Goal: Transaction & Acquisition: Purchase product/service

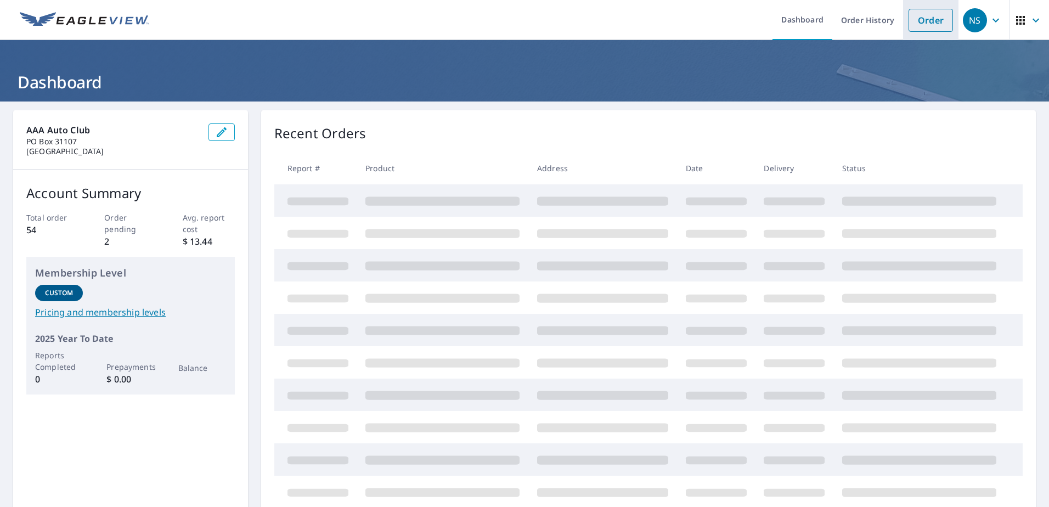
click at [924, 23] on link "Order" at bounding box center [930, 20] width 44 height 23
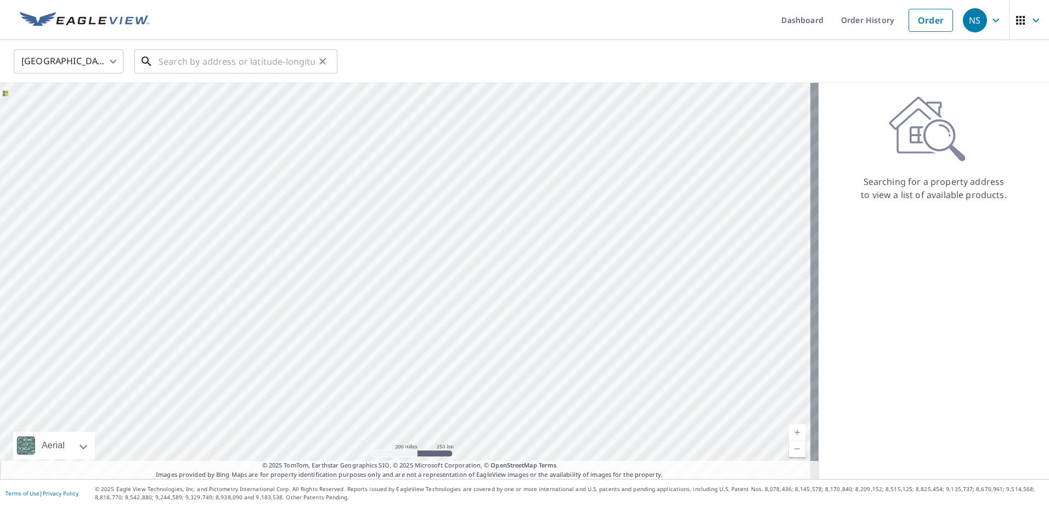
click at [197, 63] on input "text" at bounding box center [236, 61] width 156 height 31
paste input "[STREET_ADDRESS]"
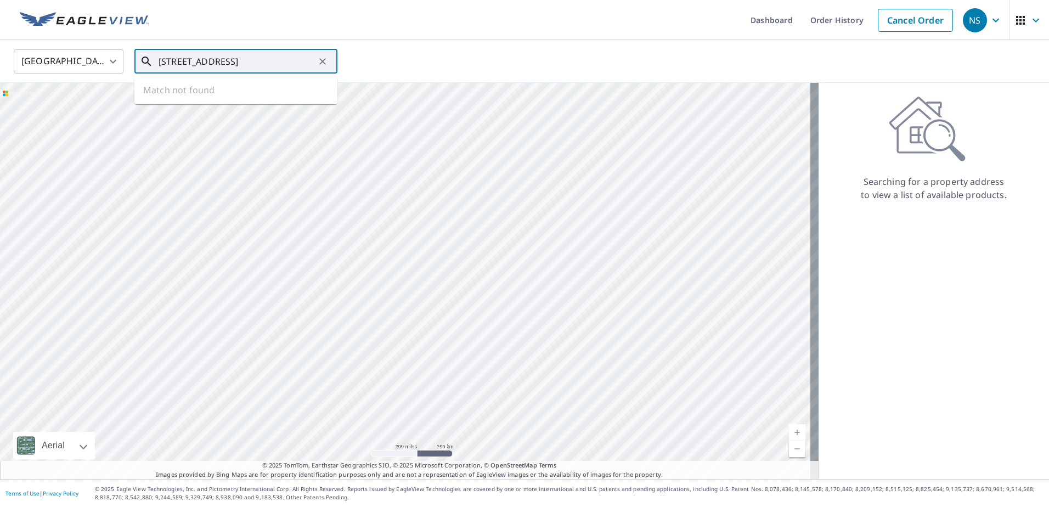
scroll to position [0, 25]
click at [186, 100] on p "[GEOGRAPHIC_DATA]" at bounding box center [242, 105] width 172 height 11
type input "[STREET_ADDRESS]"
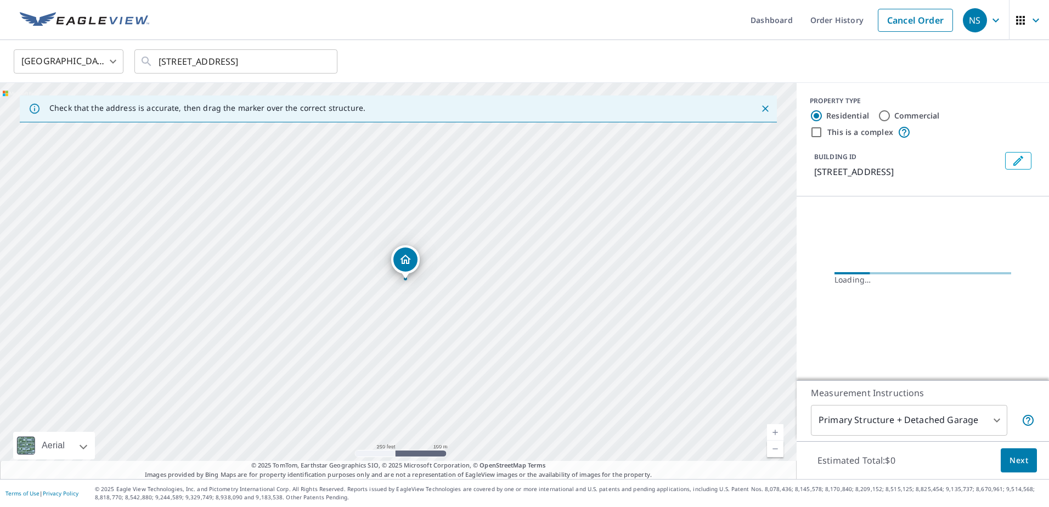
scroll to position [0, 0]
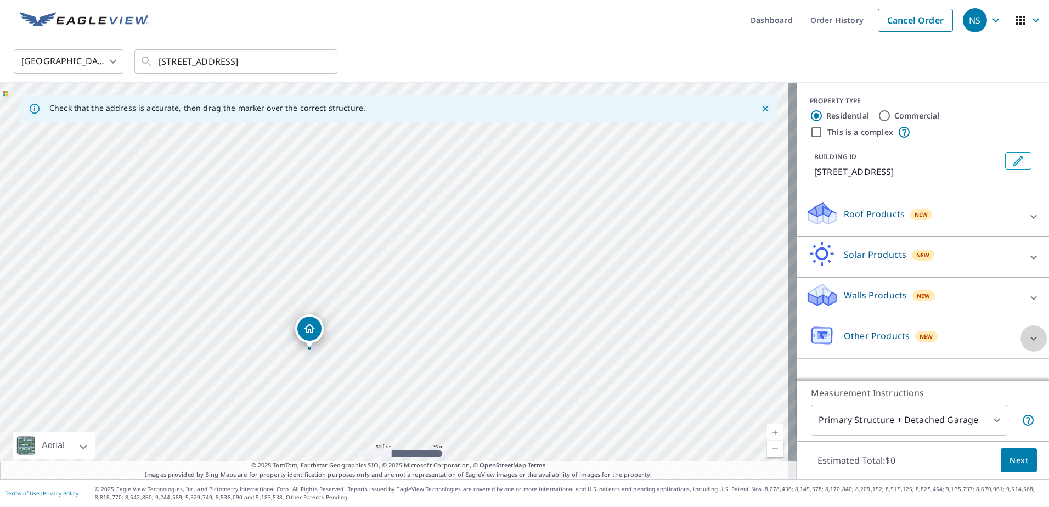
click at [1027, 338] on icon at bounding box center [1033, 338] width 13 height 13
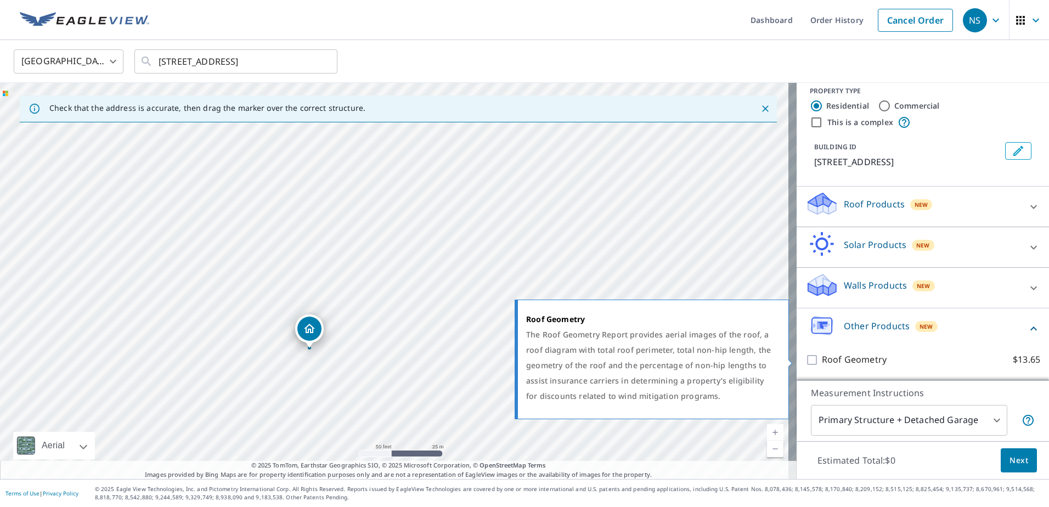
click at [806, 358] on input "Roof Geometry $13.65" at bounding box center [813, 359] width 16 height 13
checkbox input "true"
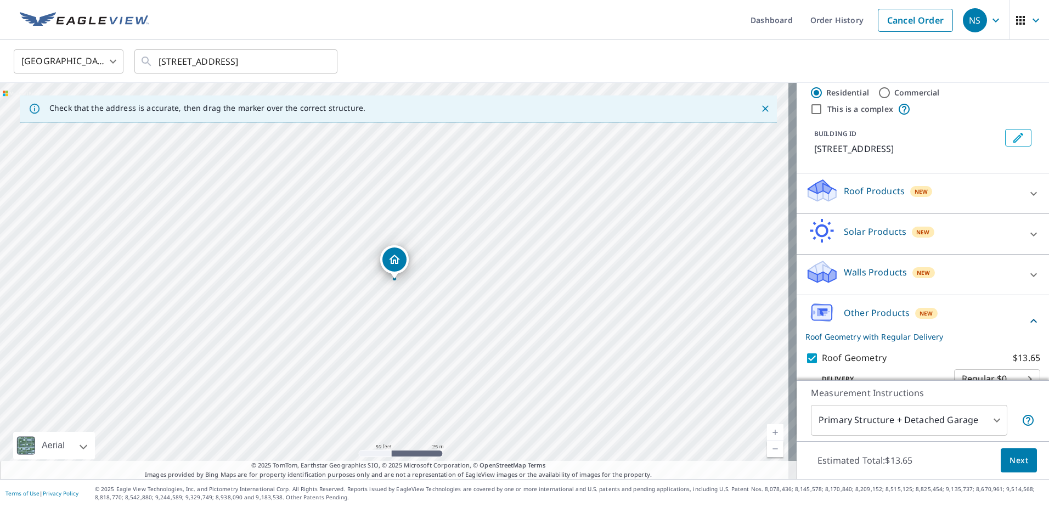
click at [984, 417] on body "NS NS Dashboard Order History Cancel Order NS [GEOGRAPHIC_DATA] [GEOGRAPHIC_DAT…" at bounding box center [524, 253] width 1049 height 507
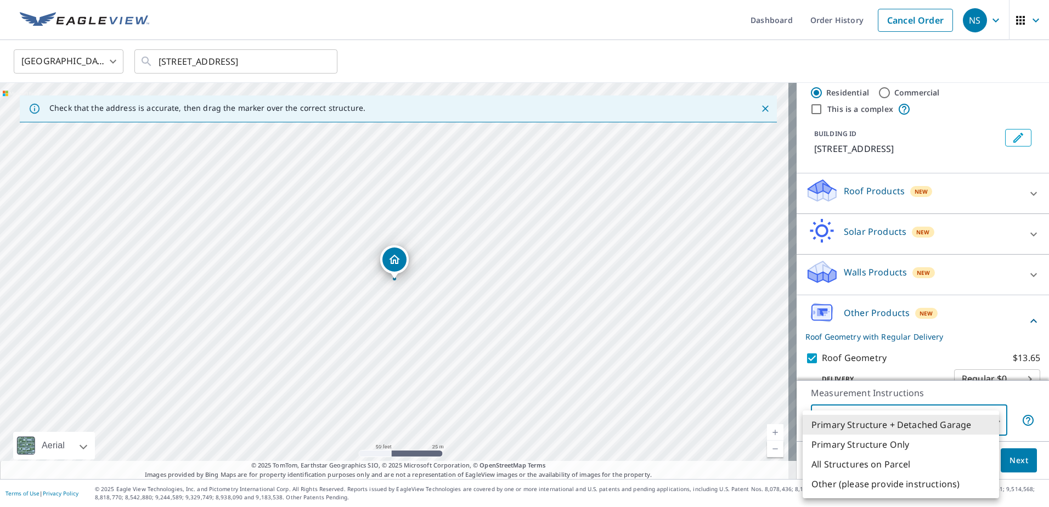
click at [869, 435] on li "Primary Structure Only" at bounding box center [900, 444] width 196 height 20
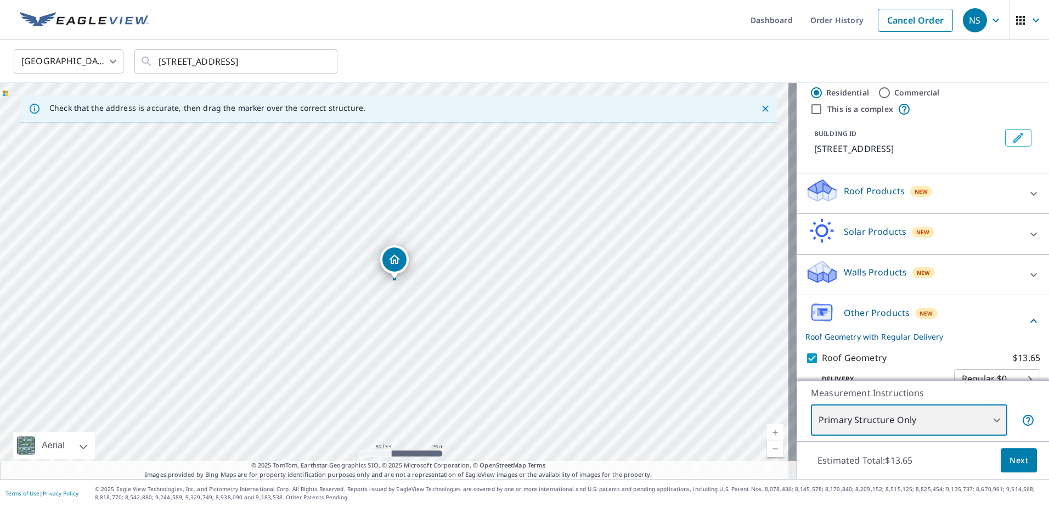
type input "2"
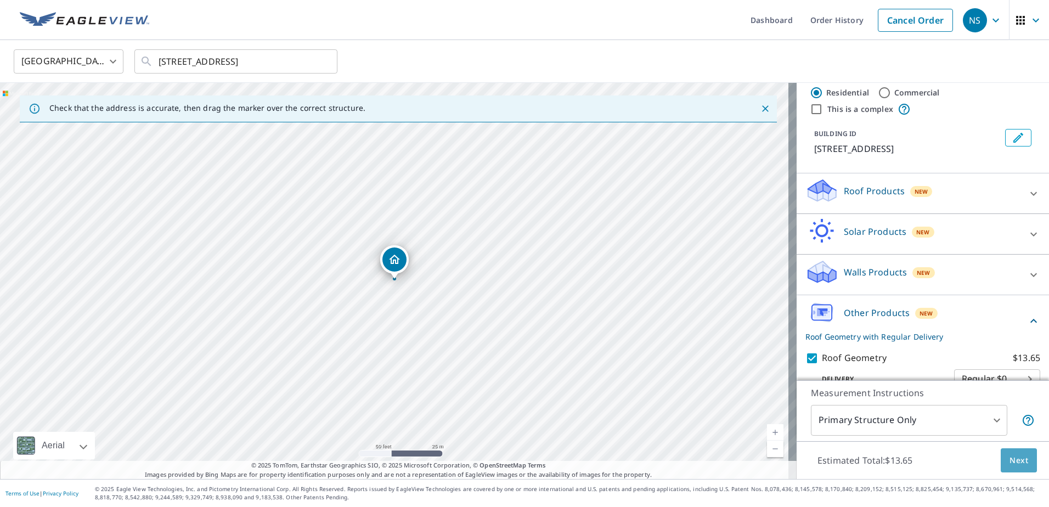
click at [1009, 460] on span "Next" at bounding box center [1018, 461] width 19 height 14
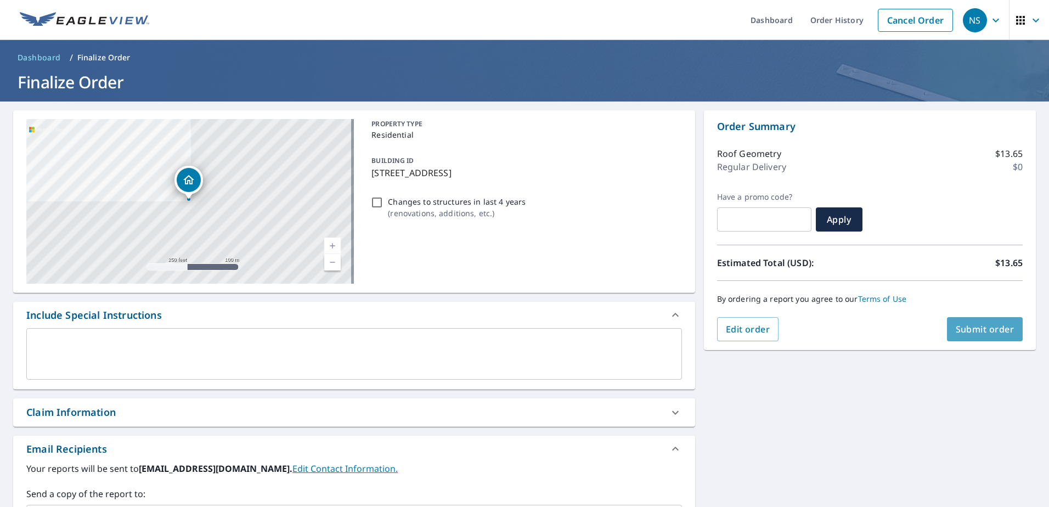
click at [968, 334] on span "Submit order" at bounding box center [984, 329] width 59 height 12
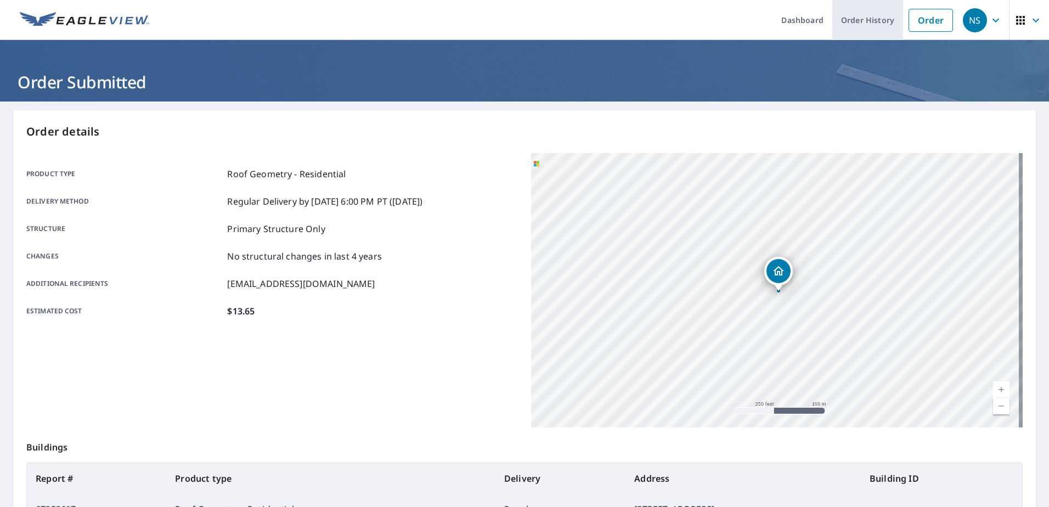
click at [862, 21] on link "Order History" at bounding box center [867, 20] width 71 height 40
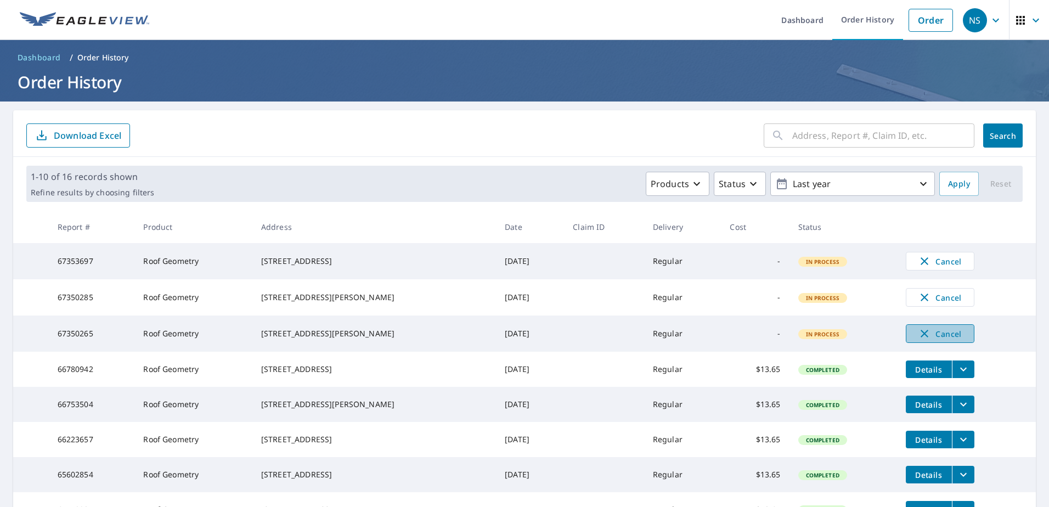
click at [918, 336] on icon "button" at bounding box center [924, 333] width 13 height 13
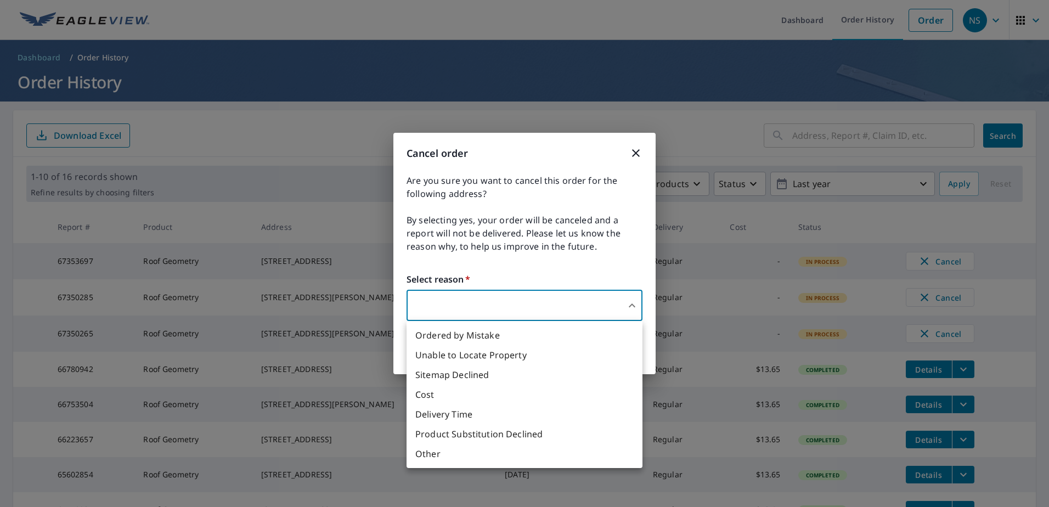
click at [539, 302] on body "NS NS Dashboard Order History Order NS Dashboard / Order History Order History …" at bounding box center [524, 253] width 1049 height 507
click at [417, 455] on li "Other" at bounding box center [524, 454] width 236 height 20
type input "36"
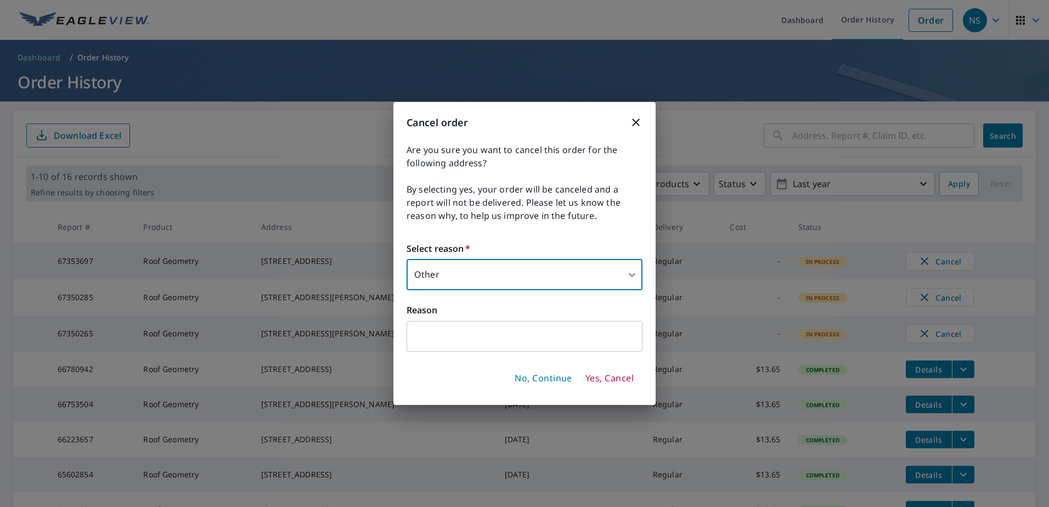
click at [485, 333] on input "text" at bounding box center [524, 336] width 236 height 31
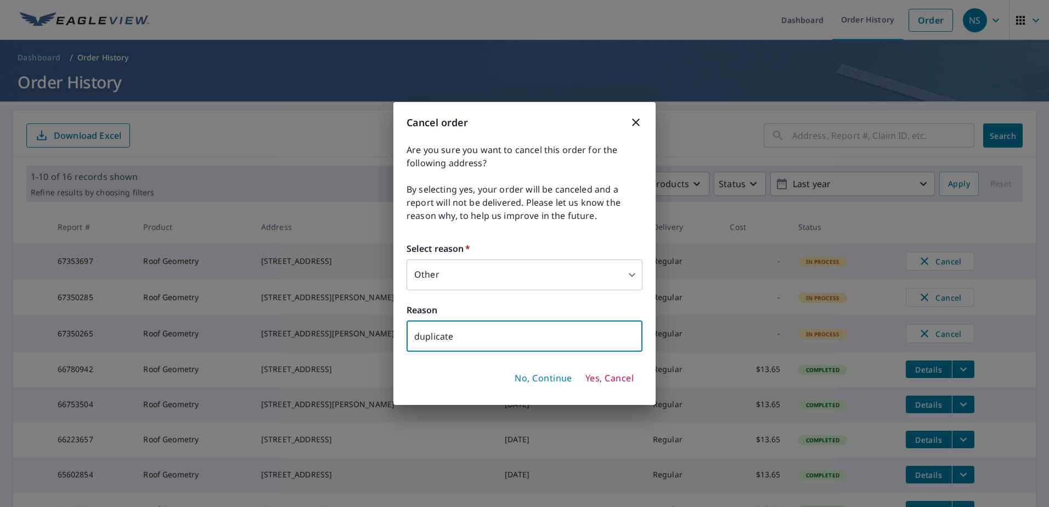
type input "duplicate"
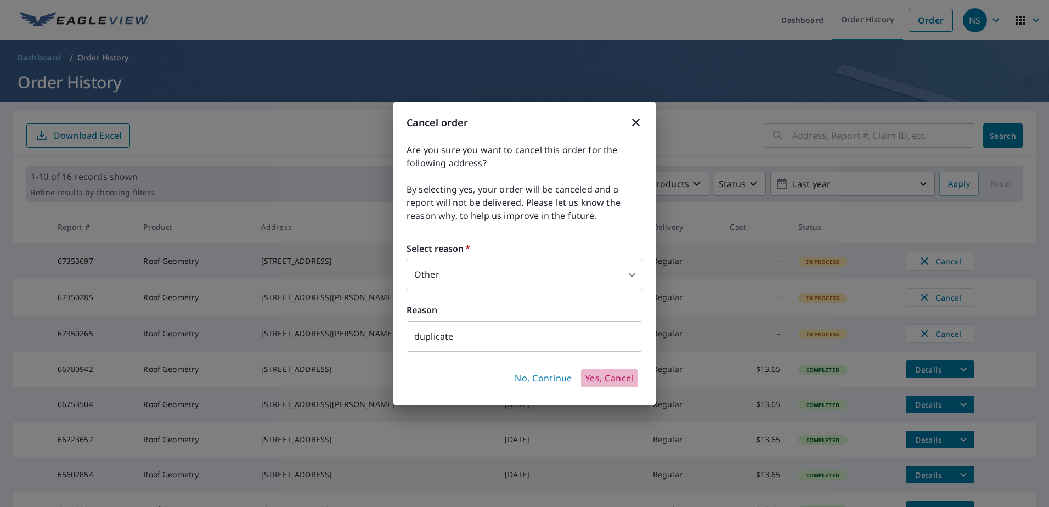
click at [599, 378] on span "Yes, Cancel" at bounding box center [609, 378] width 48 height 12
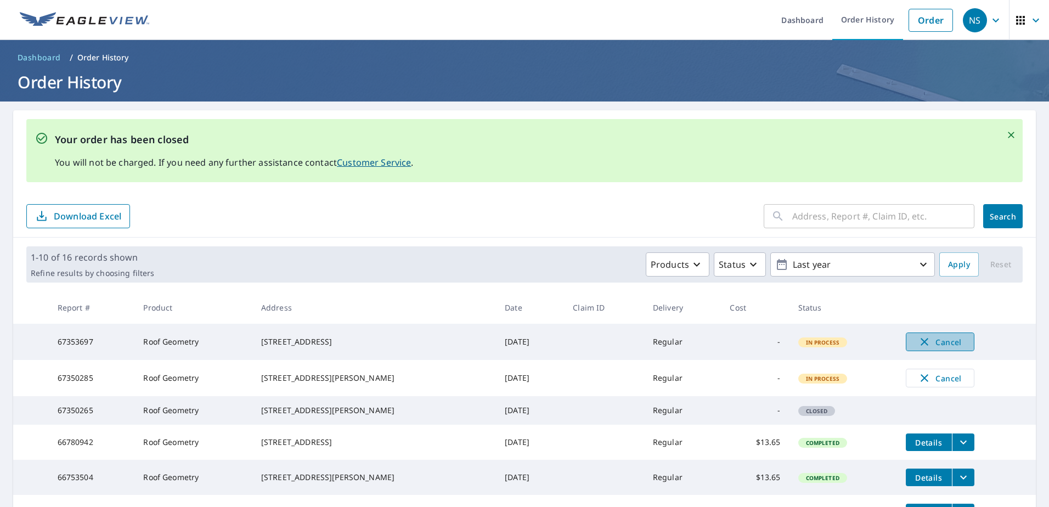
click at [918, 339] on icon "button" at bounding box center [924, 341] width 13 height 13
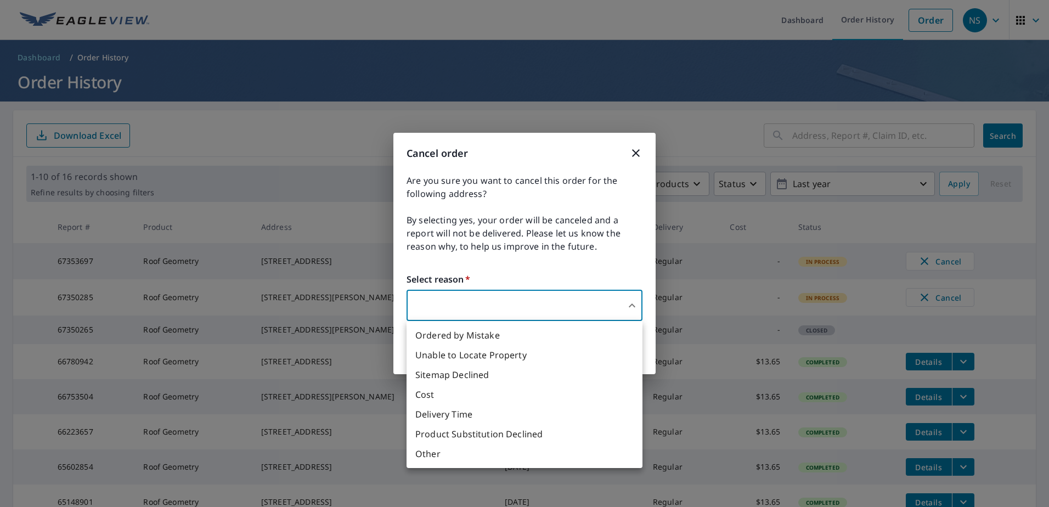
click at [633, 303] on body "NS NS Dashboard Order History Order NS Dashboard / Order History Order History …" at bounding box center [524, 253] width 1049 height 507
click at [444, 332] on li "Ordered by Mistake" at bounding box center [524, 335] width 236 height 20
type input "30"
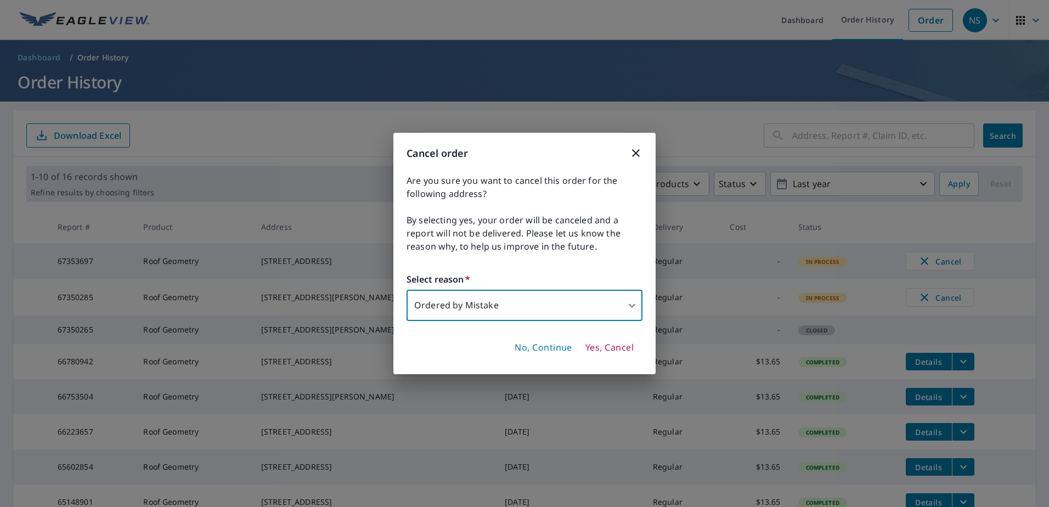
click at [626, 348] on span "Yes, Cancel" at bounding box center [609, 348] width 48 height 12
